Goal: Task Accomplishment & Management: Manage account settings

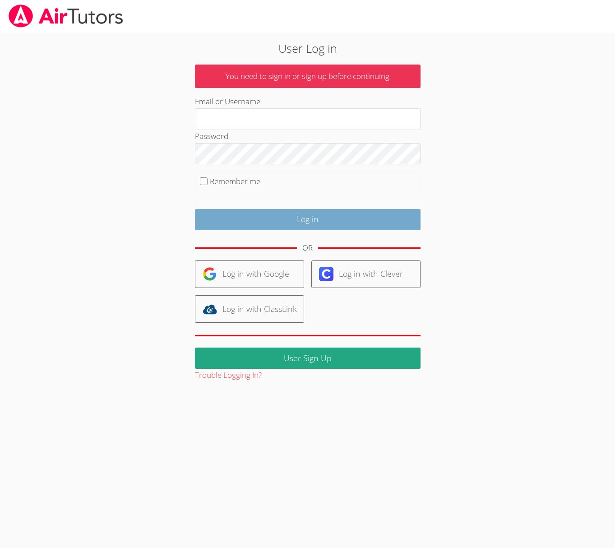
type input "[EMAIL_ADDRESS][DOMAIN_NAME]"
click at [300, 223] on input "Log in" at bounding box center [308, 219] width 226 height 21
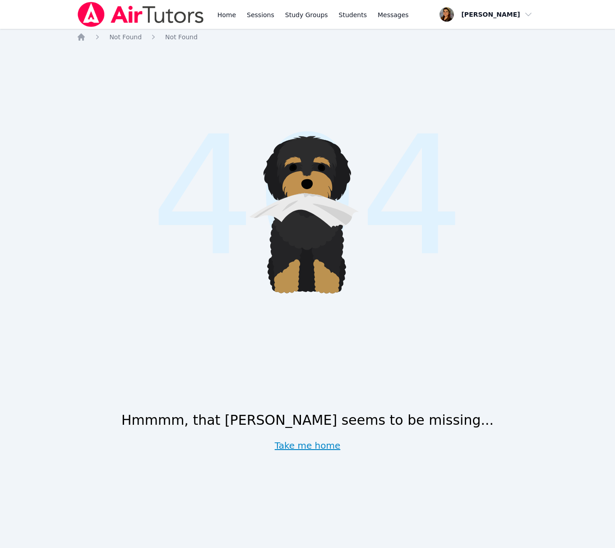
click at [315, 446] on link "Take me home" at bounding box center [308, 445] width 66 height 13
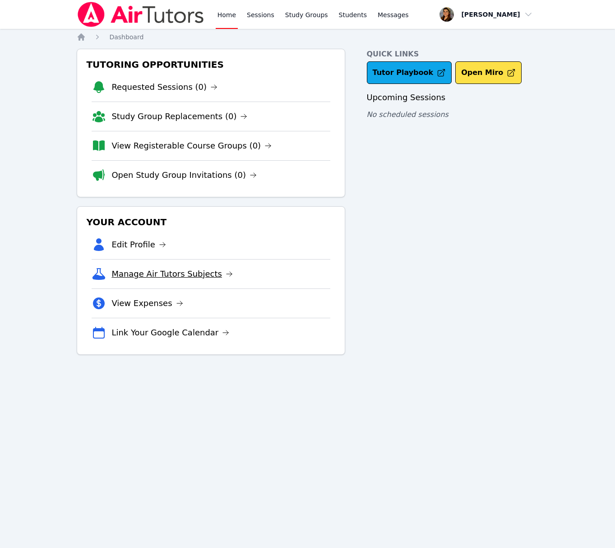
click at [174, 274] on link "Manage Air Tutors Subjects" at bounding box center [172, 274] width 121 height 13
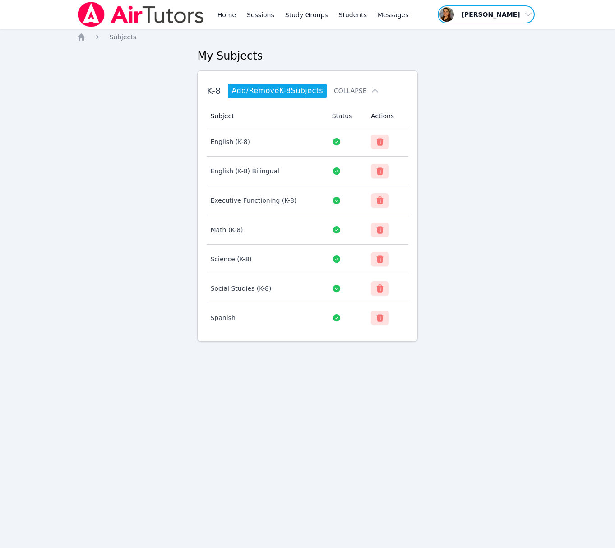
click at [458, 14] on span "button" at bounding box center [486, 15] width 98 height 20
click at [476, 37] on link "Profile" at bounding box center [489, 35] width 87 height 16
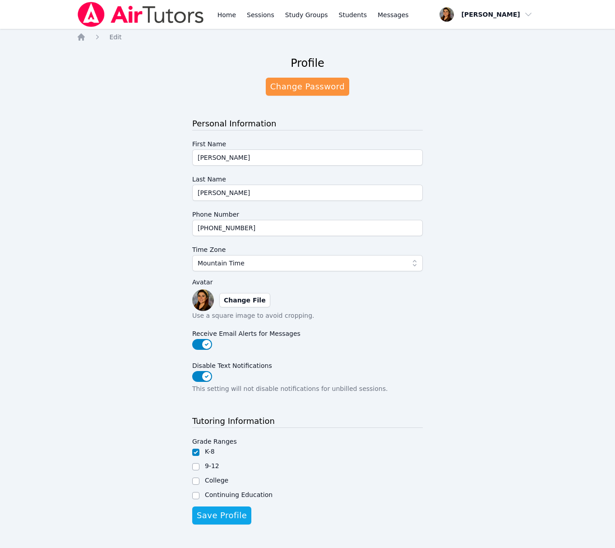
scroll to position [12, 0]
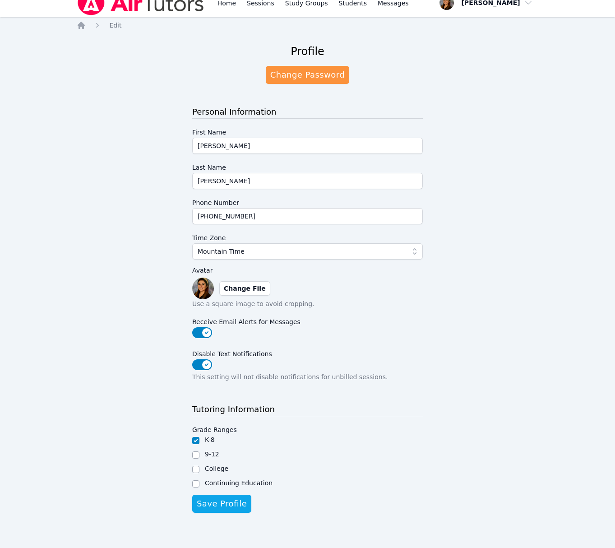
click at [205, 283] on img at bounding box center [203, 289] width 22 height 22
click at [242, 289] on label "Change File" at bounding box center [244, 288] width 51 height 14
click at [0, 0] on input "Change File" at bounding box center [0, 0] width 0 height 0
